Goal: Task Accomplishment & Management: Complete application form

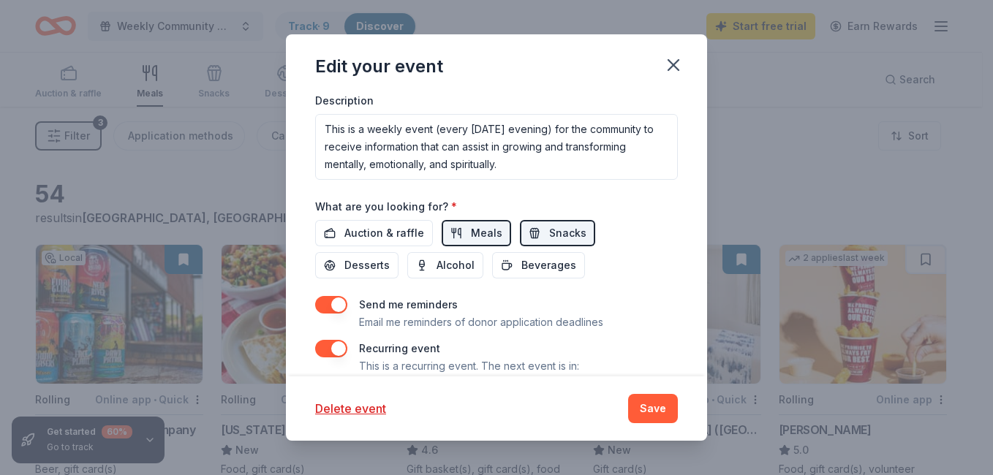
scroll to position [527, 0]
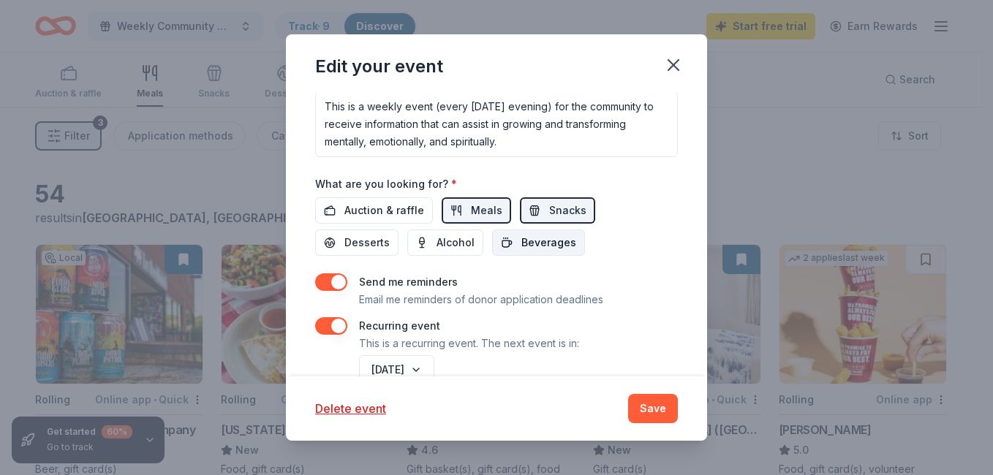
click at [562, 243] on span "Beverages" at bounding box center [548, 243] width 55 height 18
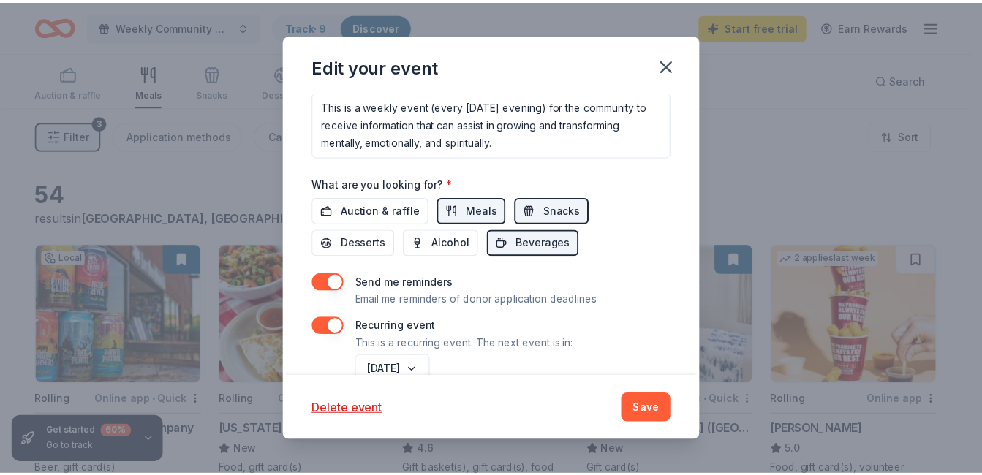
scroll to position [562, 0]
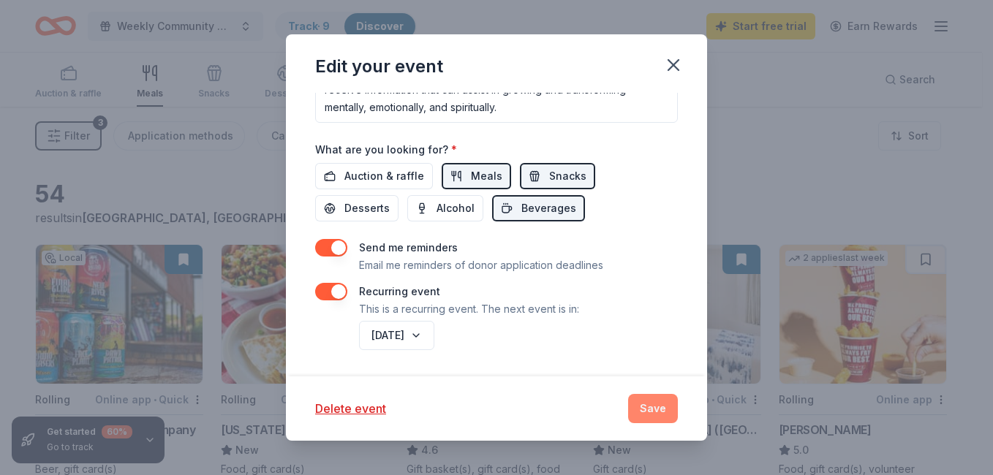
click at [652, 413] on button "Save" at bounding box center [653, 408] width 50 height 29
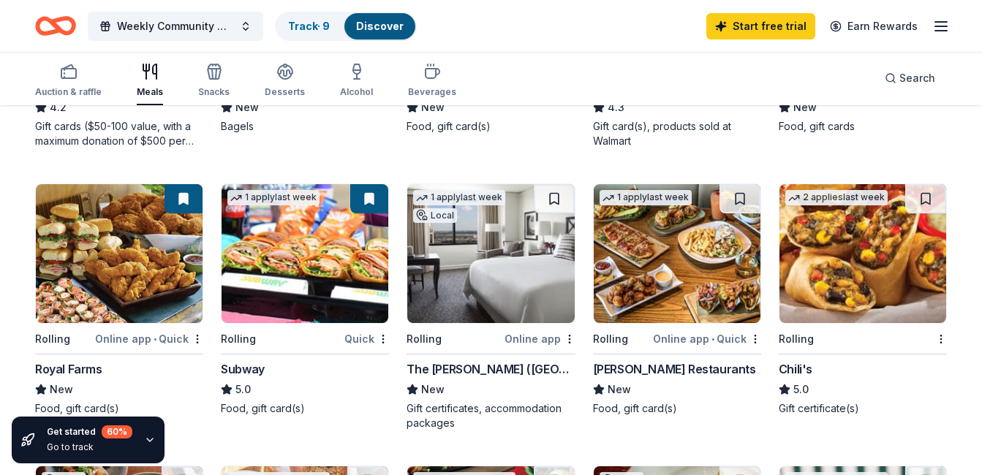
scroll to position [619, 0]
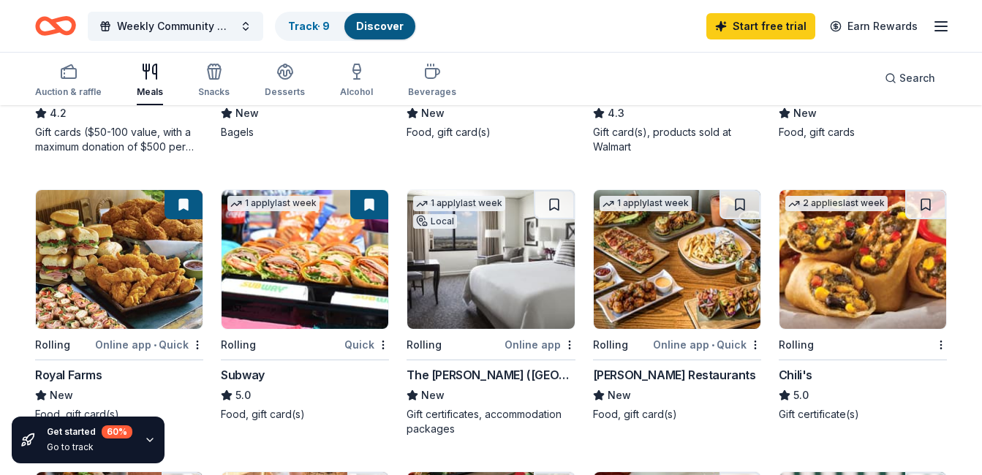
click at [144, 281] on img at bounding box center [119, 259] width 167 height 139
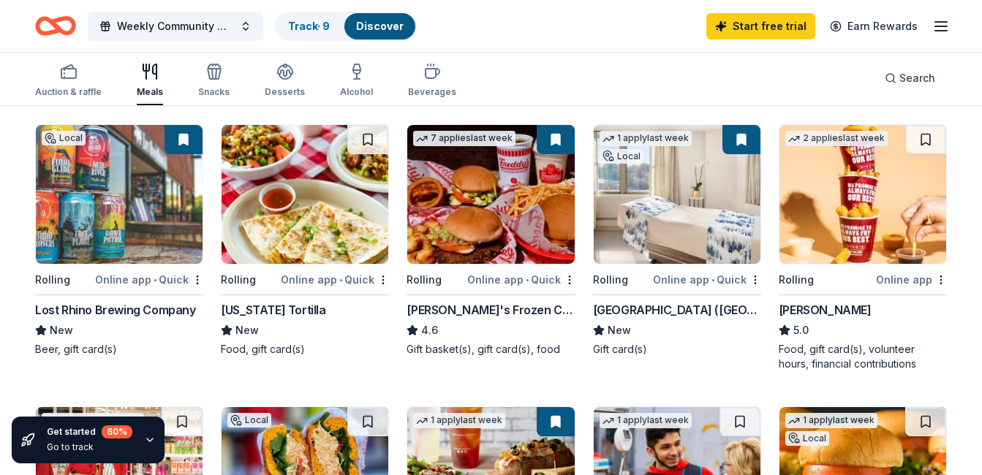
scroll to position [97, 0]
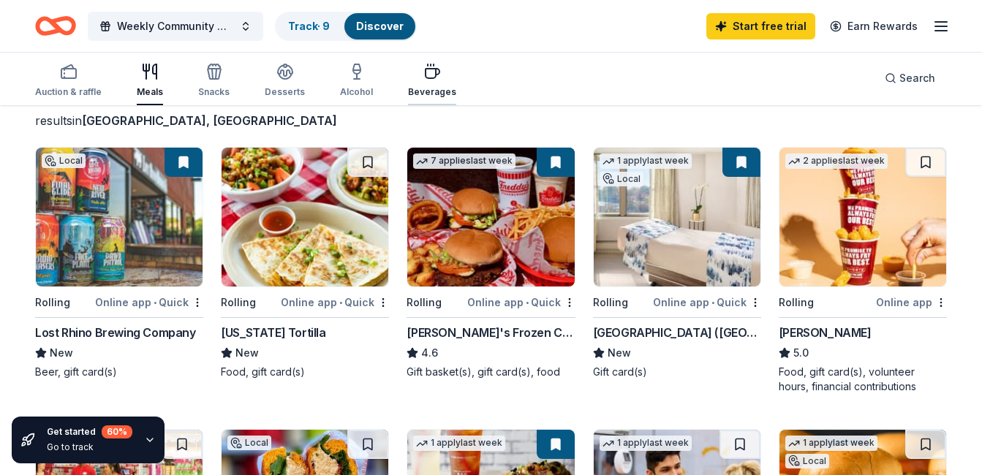
click at [426, 75] on icon "button" at bounding box center [432, 72] width 18 height 18
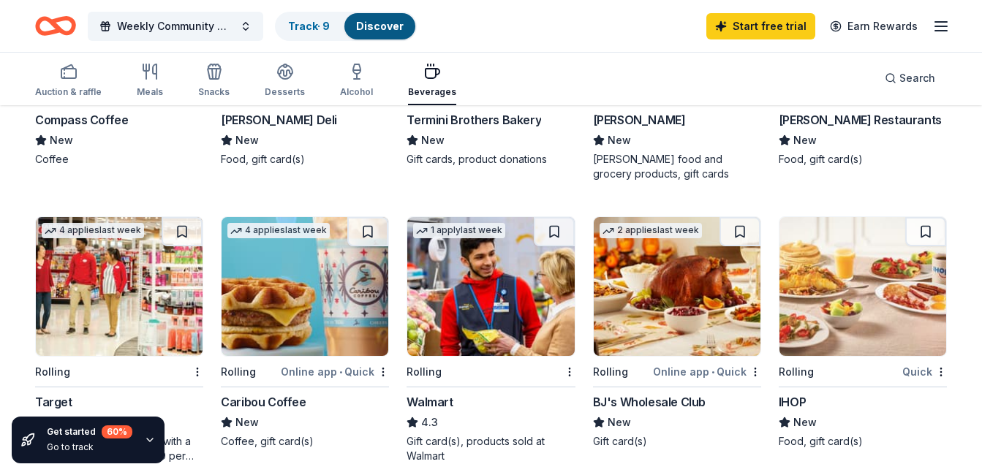
scroll to position [317, 0]
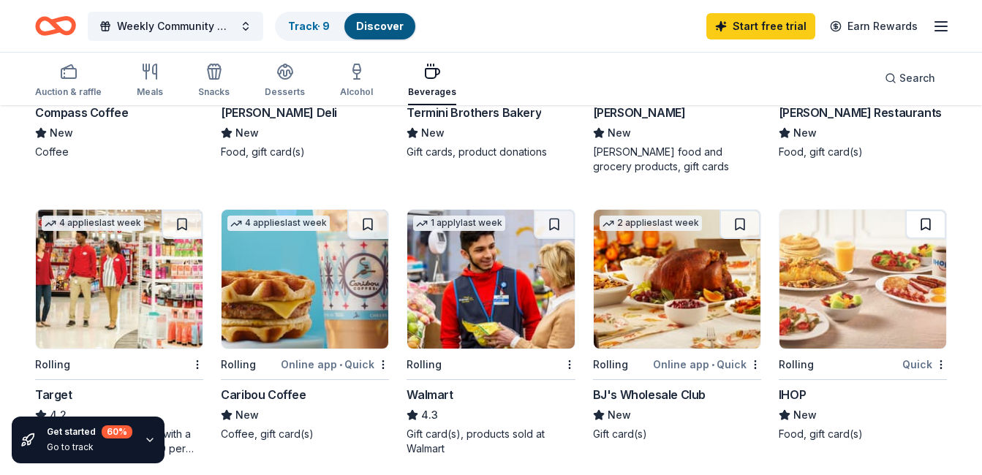
click at [928, 225] on button at bounding box center [925, 224] width 41 height 29
click at [859, 293] on img at bounding box center [863, 279] width 167 height 139
click at [315, 28] on link "Track · 10" at bounding box center [311, 26] width 46 height 12
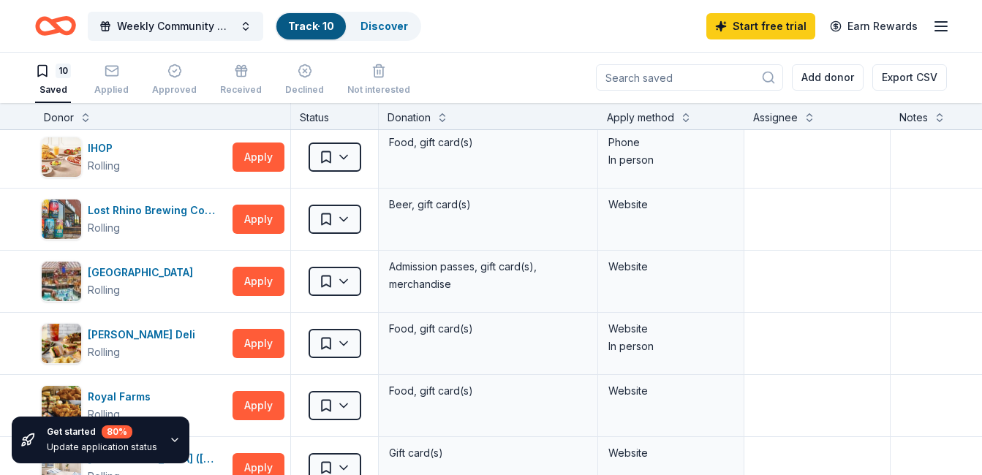
scroll to position [129, 0]
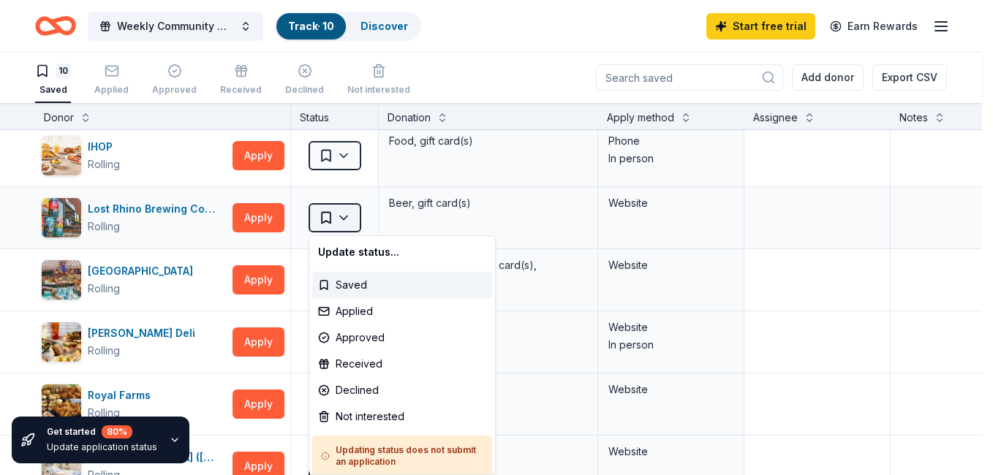
click at [341, 213] on html "Weekly Community Mentorship Program for Youth & Adults Track · 10 Discover Star…" at bounding box center [496, 236] width 993 height 475
click at [361, 418] on div "Not interested" at bounding box center [402, 417] width 180 height 26
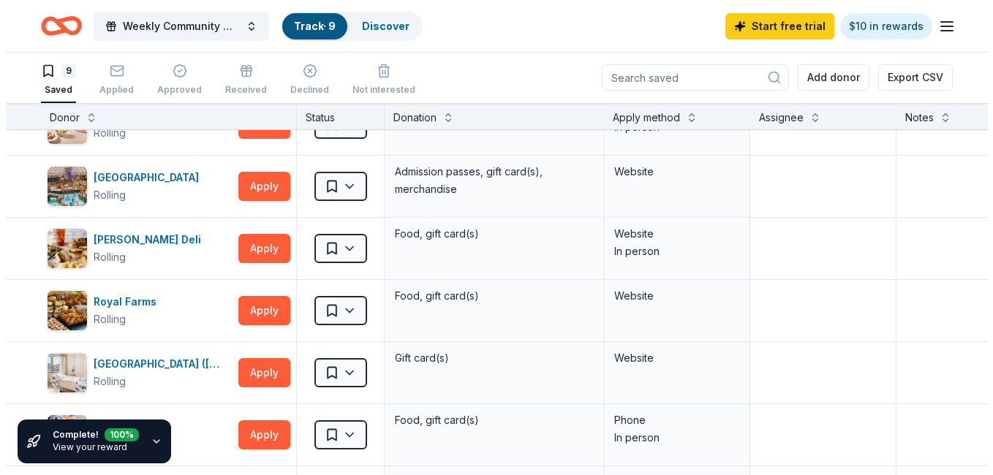
scroll to position [159, 0]
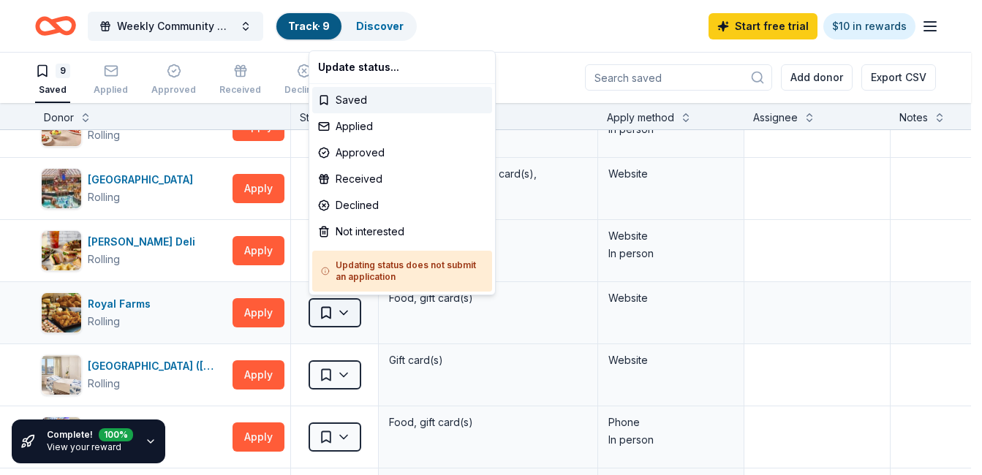
click at [325, 311] on html "Weekly Community Mentorship Program for Youth & Adults Track · 9 Discover Start…" at bounding box center [491, 236] width 982 height 475
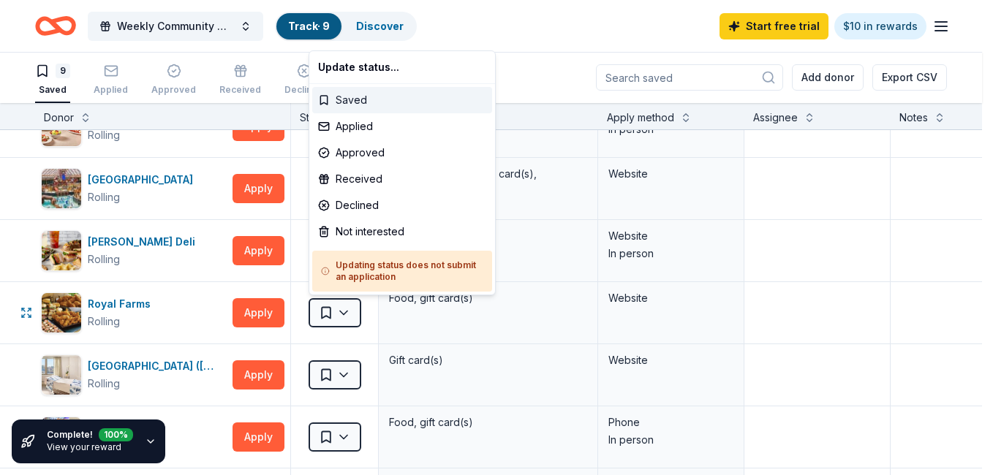
click at [322, 99] on div "Saved" at bounding box center [402, 100] width 180 height 26
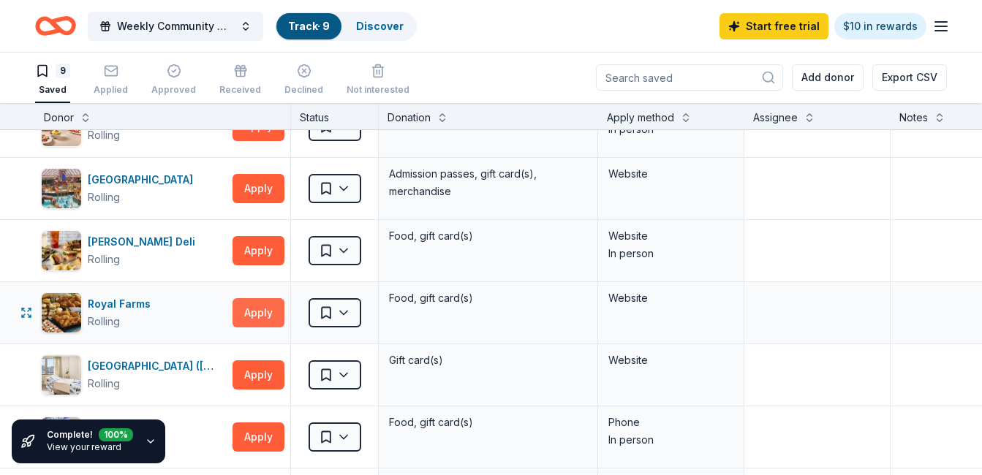
click at [274, 317] on button "Apply" at bounding box center [259, 312] width 52 height 29
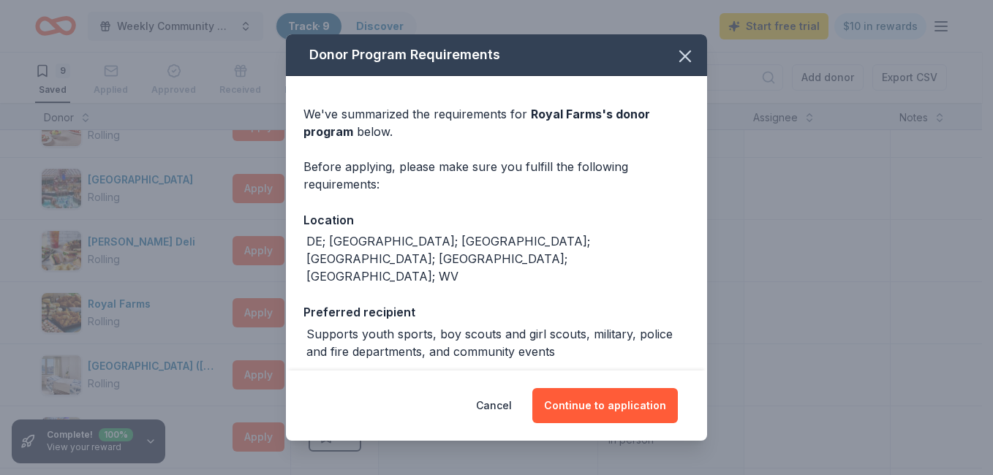
scroll to position [32, 0]
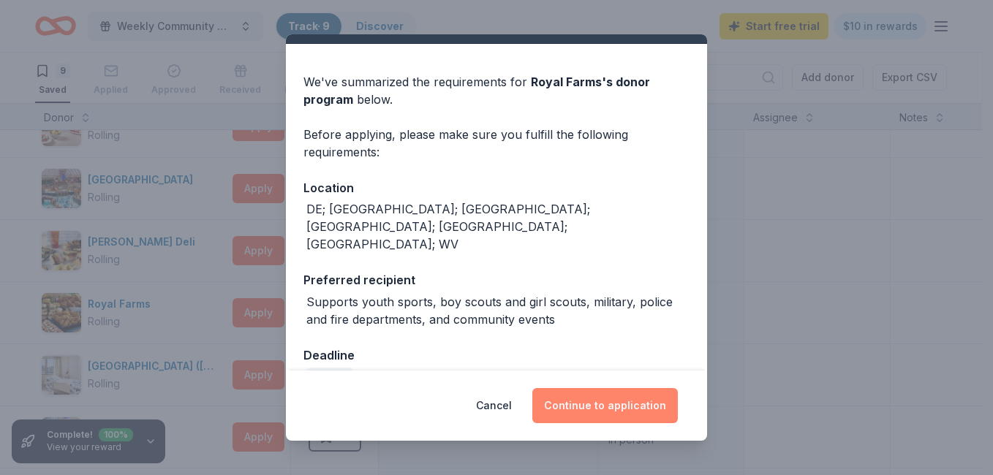
click at [570, 404] on button "Continue to application" at bounding box center [605, 405] width 146 height 35
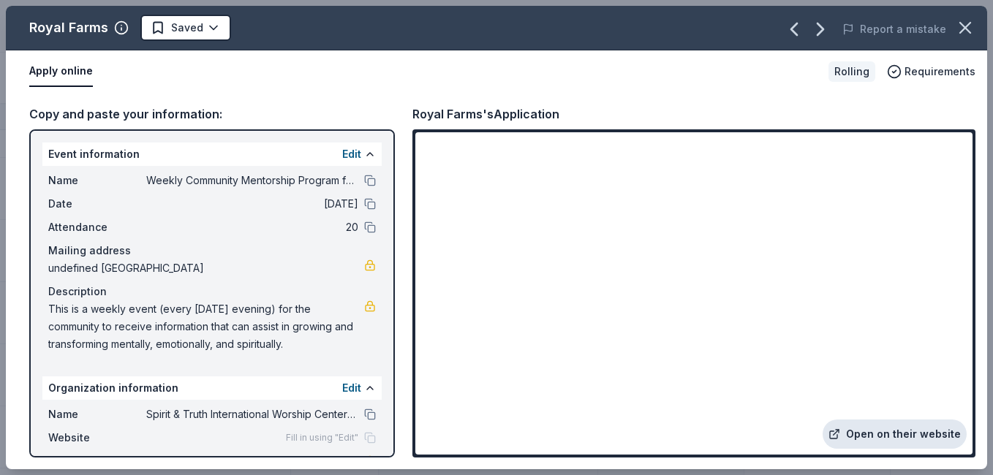
click at [867, 434] on link "Open on their website" at bounding box center [895, 434] width 144 height 29
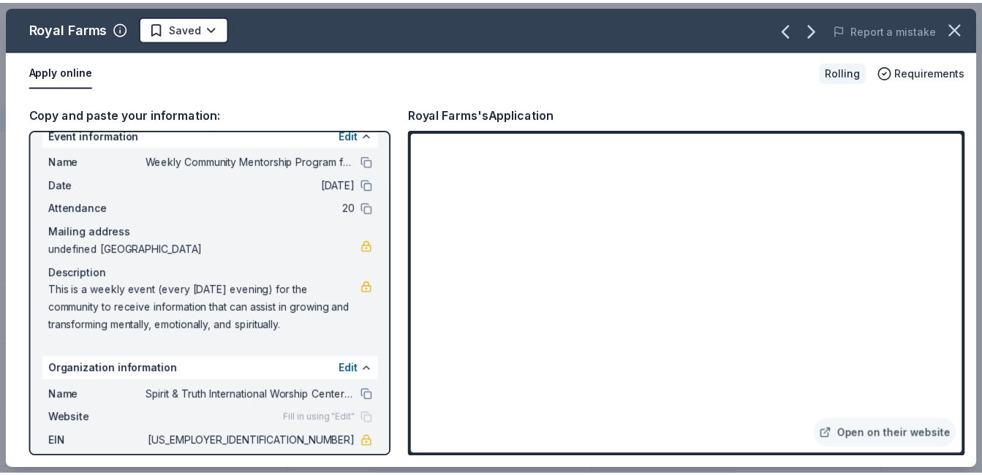
scroll to position [0, 0]
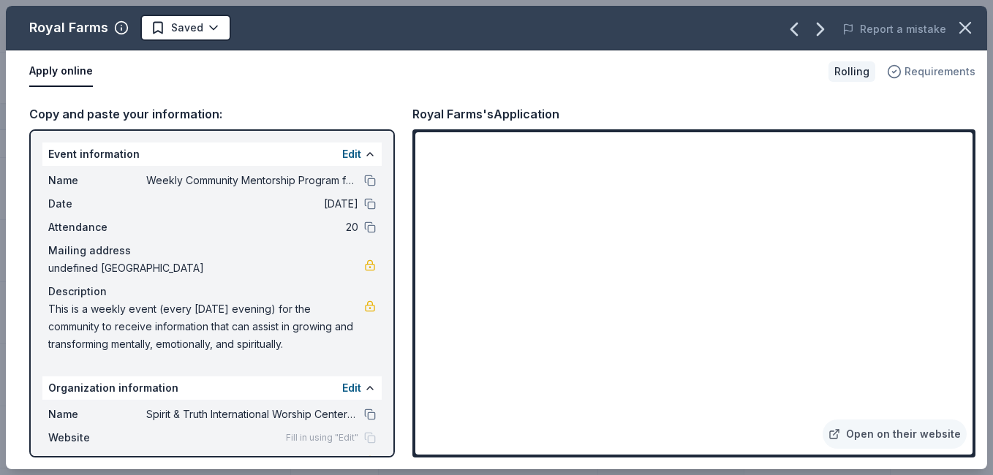
click at [946, 67] on span "Requirements" at bounding box center [940, 72] width 71 height 18
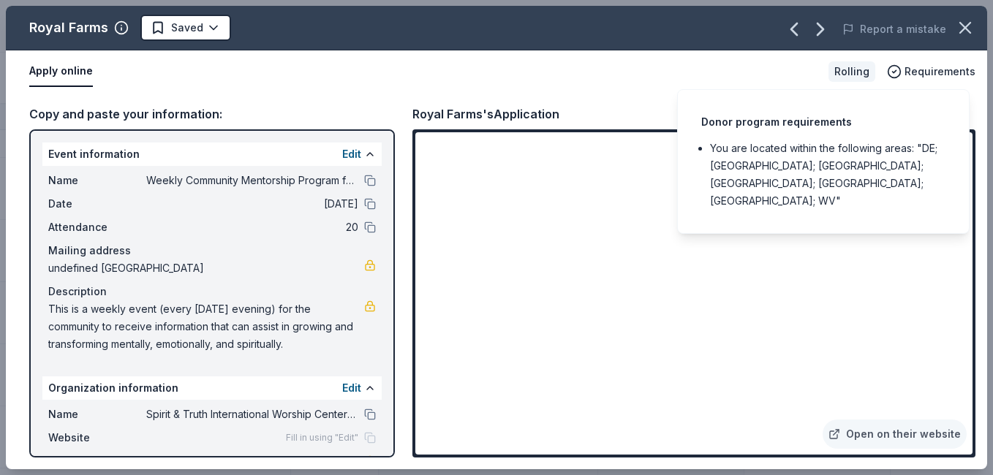
click at [542, 84] on div "Apply online" at bounding box center [423, 71] width 788 height 31
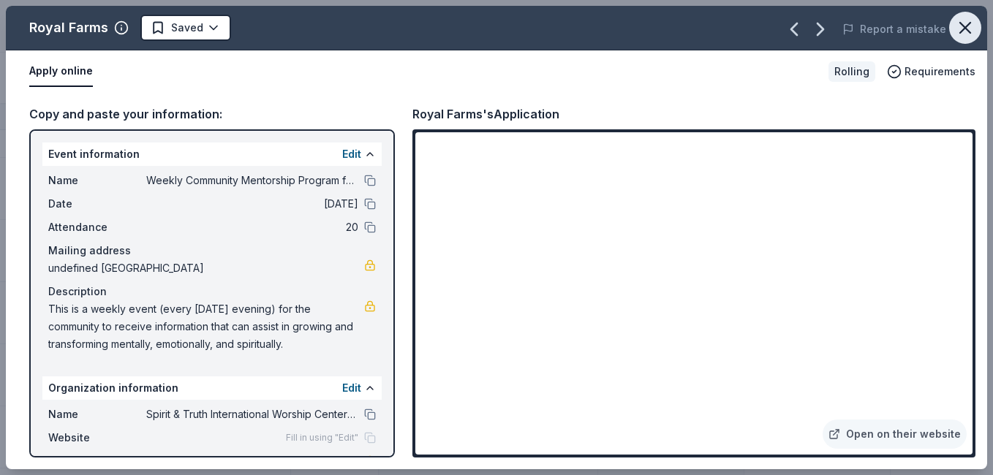
click at [962, 20] on icon "button" at bounding box center [965, 28] width 20 height 20
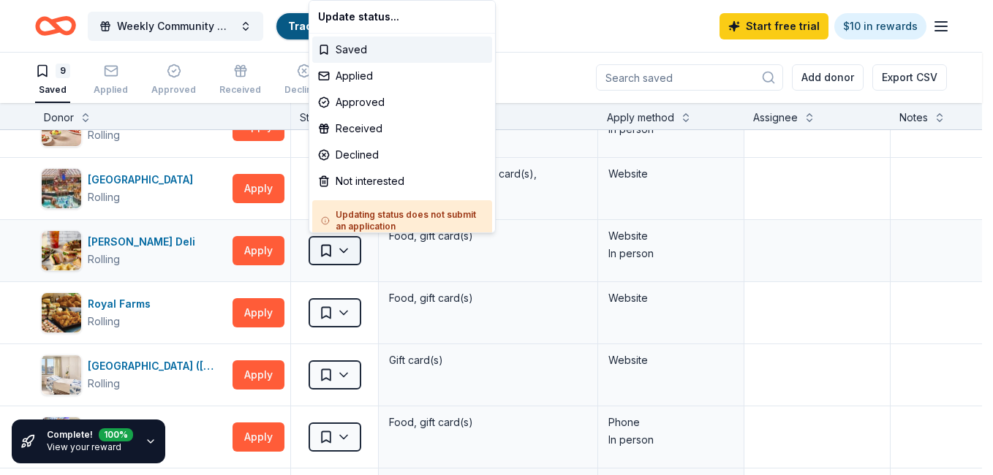
click at [344, 246] on html "Weekly Community Mentorship Program for Youth & Adults Track · 9 Discover Start…" at bounding box center [496, 236] width 993 height 475
click at [356, 52] on div "Saved" at bounding box center [402, 50] width 180 height 26
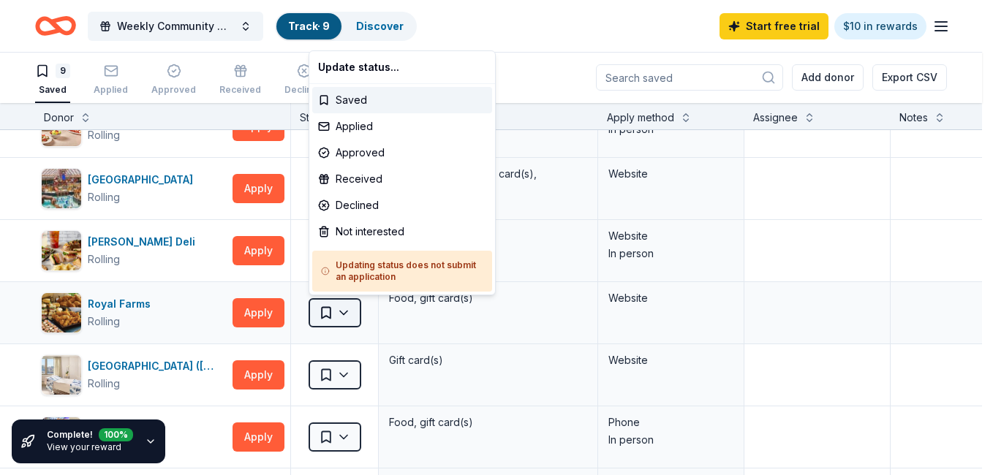
click at [344, 313] on html "Weekly Community Mentorship Program for Youth & Adults Track · 9 Discover Start…" at bounding box center [496, 236] width 993 height 475
click at [355, 125] on div "Applied" at bounding box center [402, 126] width 180 height 26
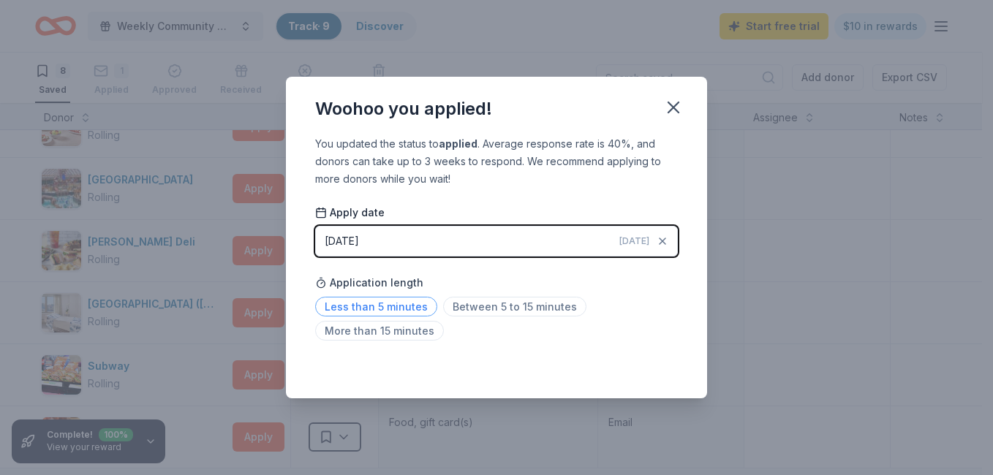
click at [422, 309] on span "Less than 5 minutes" at bounding box center [376, 307] width 122 height 20
click at [676, 112] on icon "button" at bounding box center [673, 107] width 20 height 20
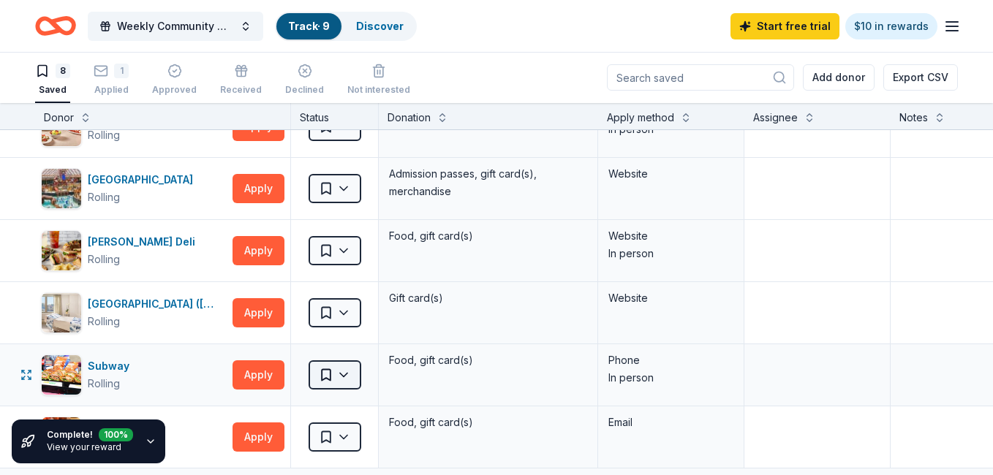
click at [344, 374] on html "Weekly Community Mentorship Program for Youth & Adults Track · 9 Discover Start…" at bounding box center [496, 236] width 993 height 475
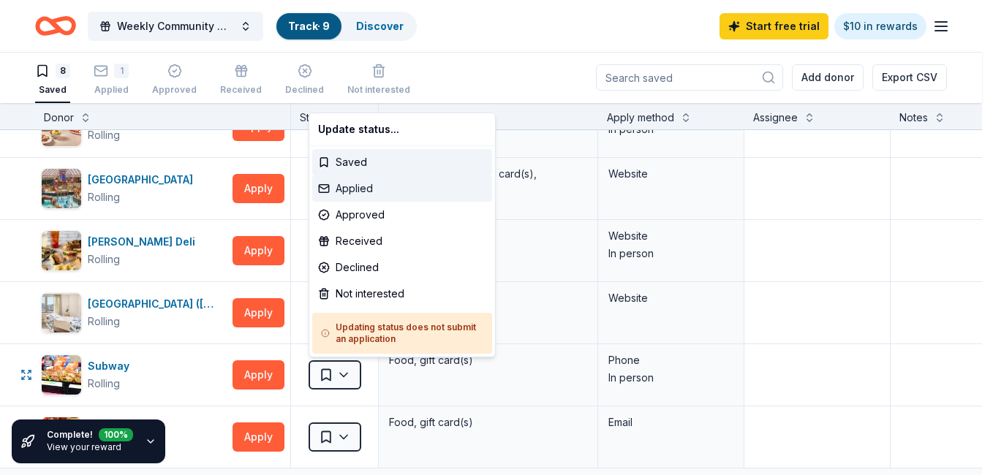
click at [350, 187] on div "Applied" at bounding box center [402, 189] width 180 height 26
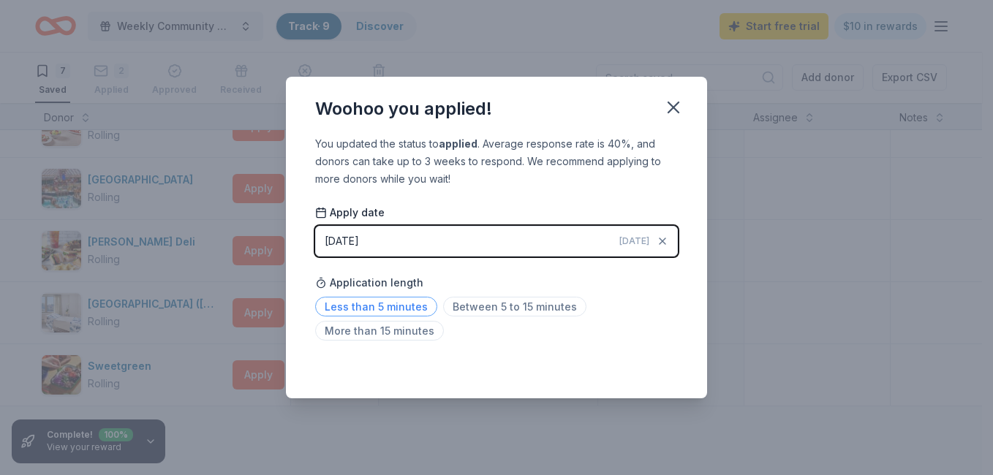
click at [414, 306] on span "Less than 5 minutes" at bounding box center [376, 307] width 122 height 20
click at [676, 112] on icon "button" at bounding box center [673, 107] width 20 height 20
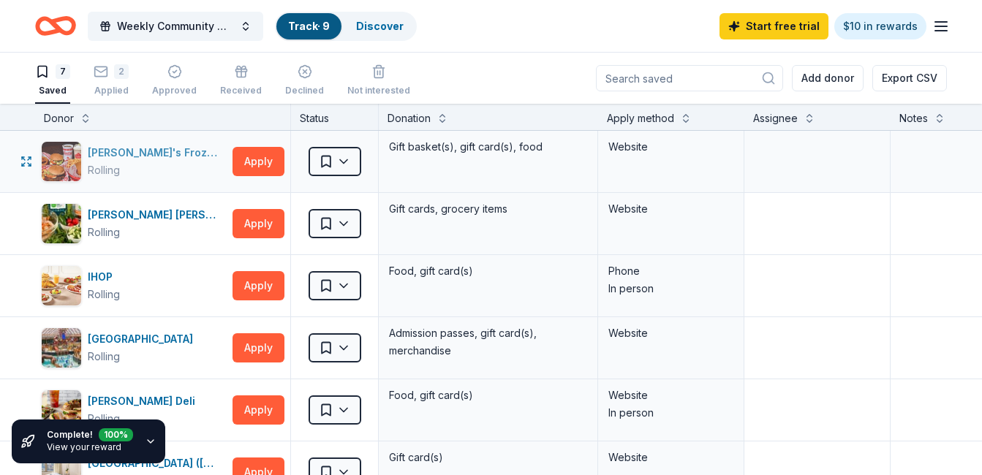
click at [148, 149] on div "Freddy's Frozen Custard & Steakburgers" at bounding box center [157, 153] width 139 height 18
click at [259, 163] on button "Apply" at bounding box center [259, 161] width 52 height 29
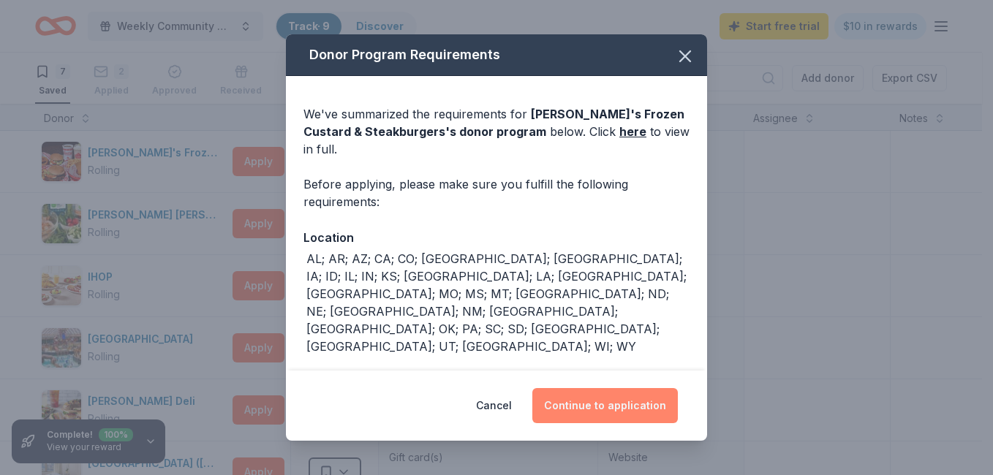
click at [589, 409] on button "Continue to application" at bounding box center [605, 405] width 146 height 35
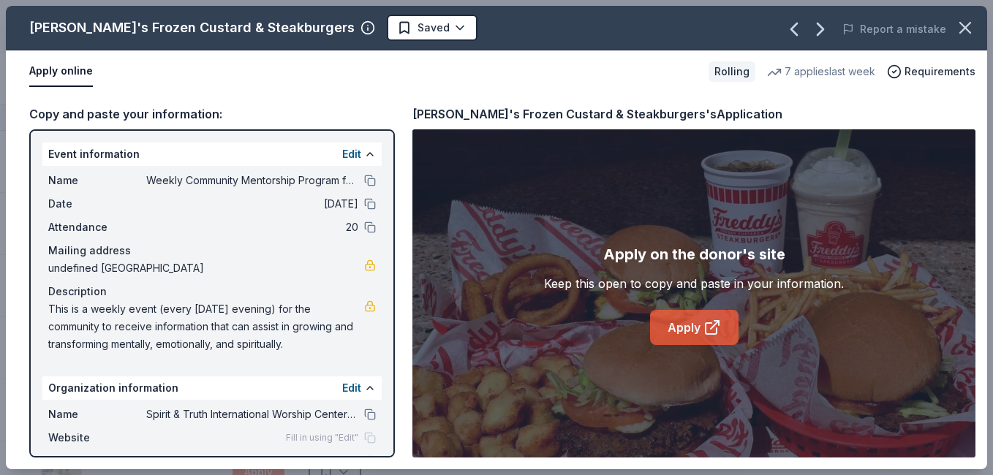
click at [712, 335] on icon at bounding box center [713, 328] width 18 height 18
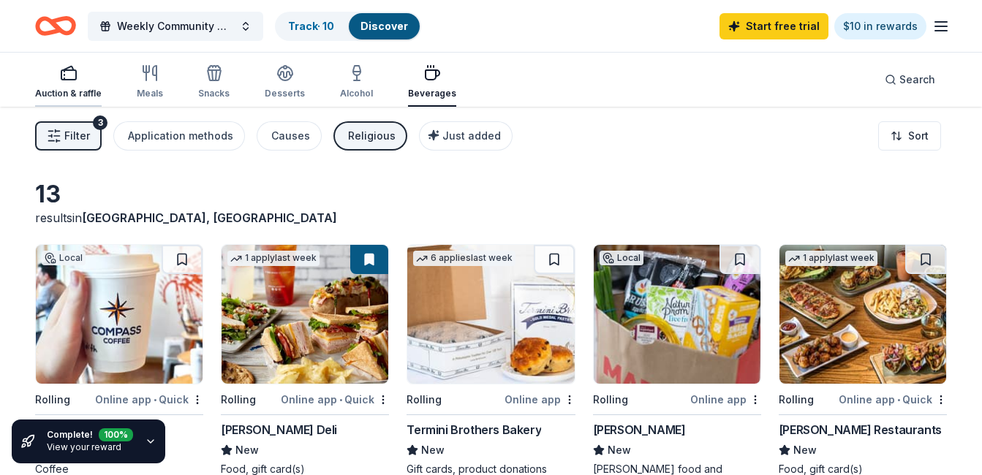
click at [75, 90] on div "Auction & raffle" at bounding box center [68, 94] width 67 height 12
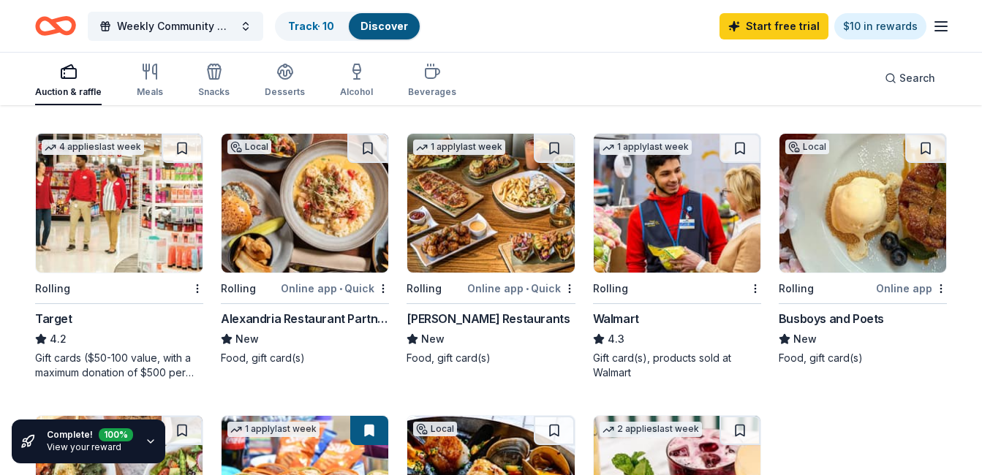
scroll to position [673, 0]
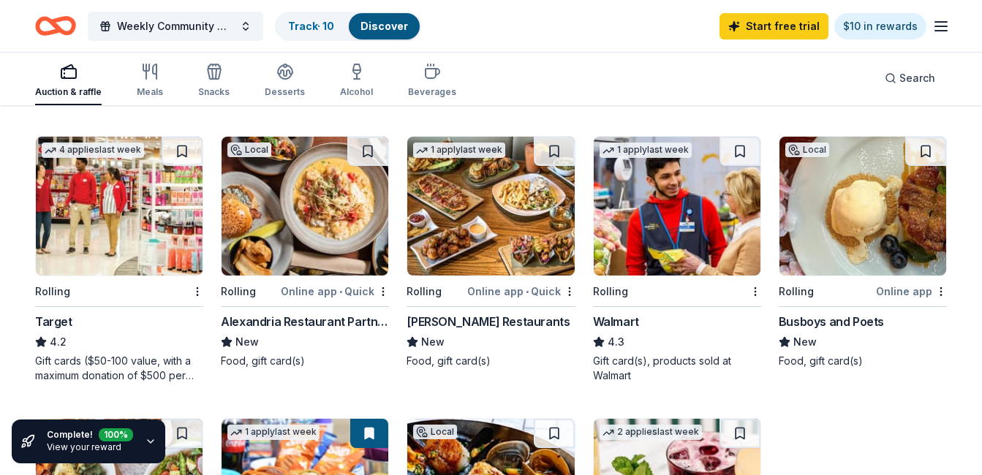
click at [157, 374] on div "Gift cards ($50-100 value, with a maximum donation of $500 per year)" at bounding box center [119, 368] width 168 height 29
click at [143, 205] on img at bounding box center [119, 206] width 167 height 139
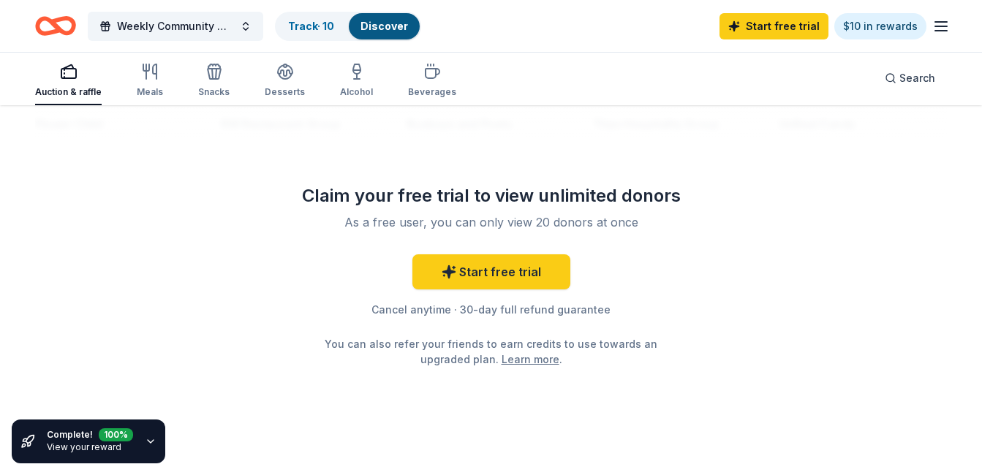
scroll to position [1470, 0]
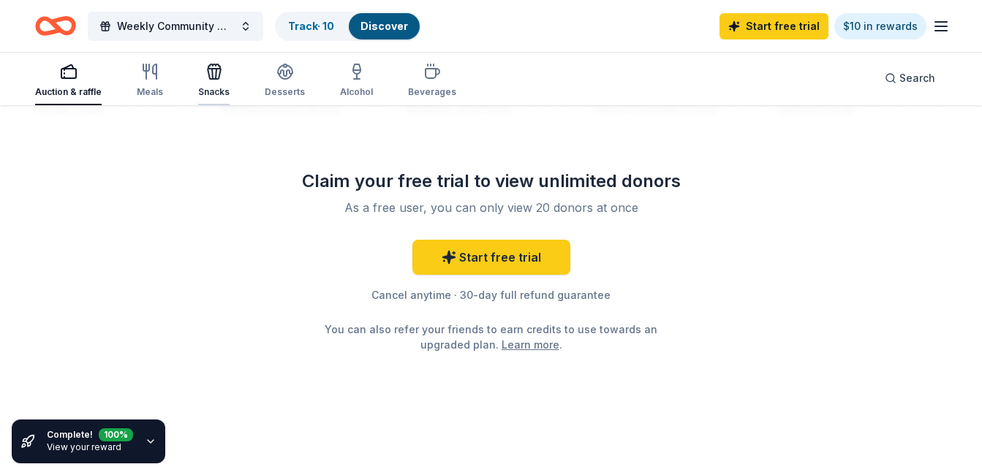
click at [212, 73] on icon "button" at bounding box center [214, 72] width 18 height 18
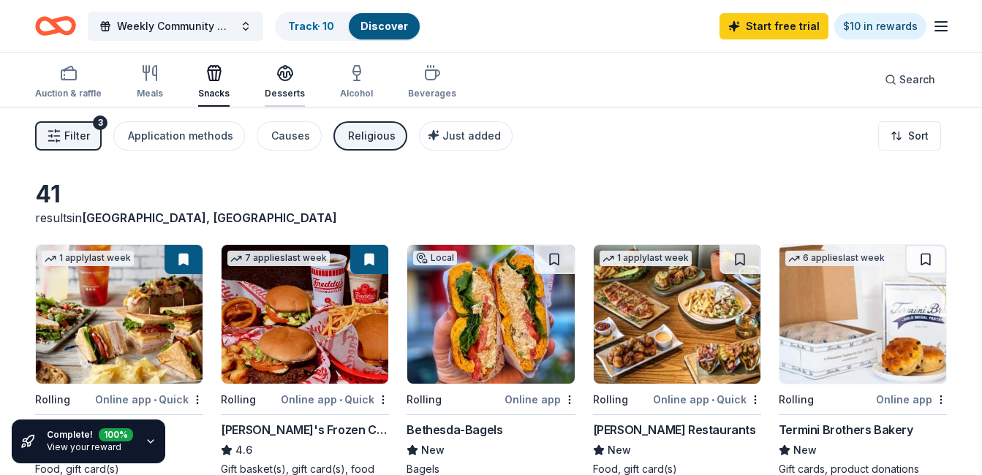
click at [286, 83] on div "Desserts" at bounding box center [285, 81] width 40 height 35
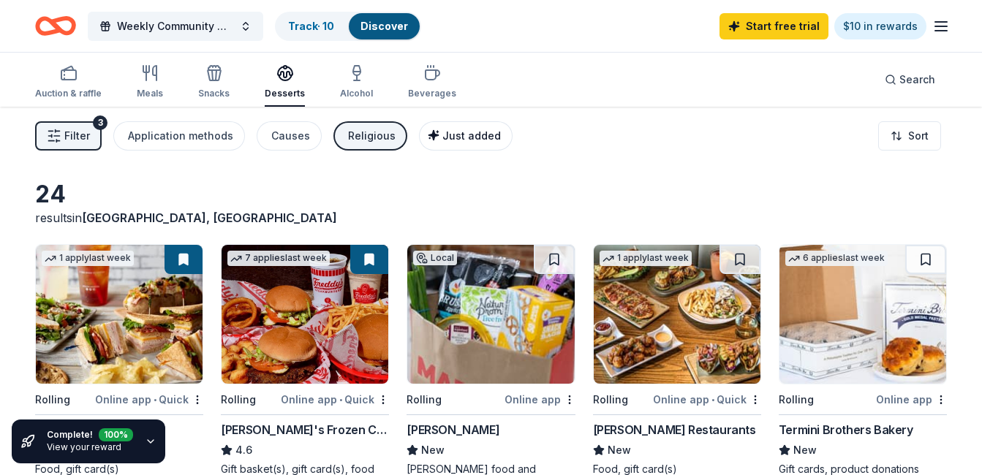
click at [448, 137] on span "Just added" at bounding box center [471, 135] width 59 height 12
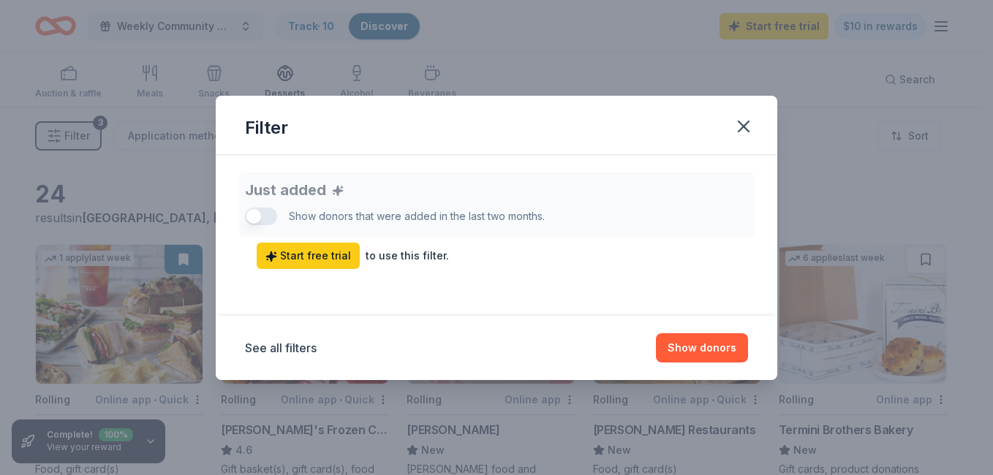
click at [518, 59] on div "Filter Just added Show donors that were added in the last two months. Start fre…" at bounding box center [496, 237] width 993 height 475
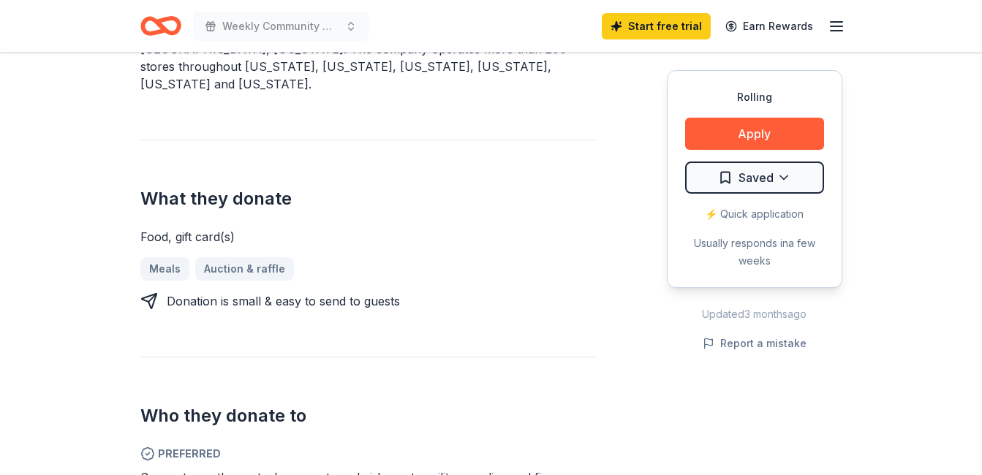
scroll to position [528, 0]
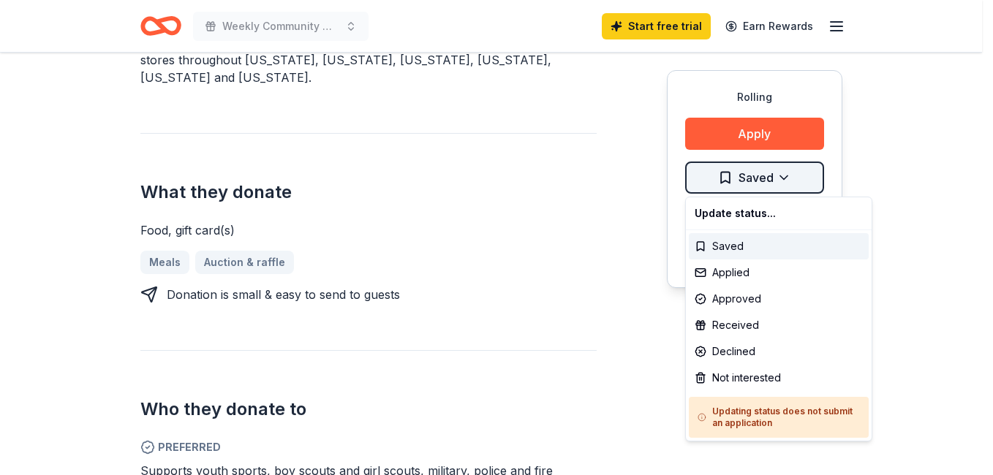
click at [710, 244] on div "Saved" at bounding box center [779, 246] width 180 height 26
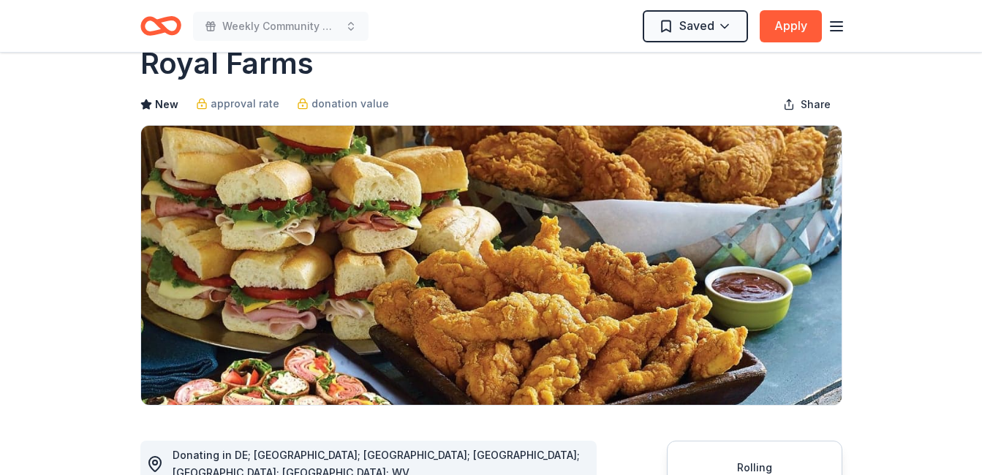
scroll to position [0, 0]
